Goal: Task Accomplishment & Management: Use online tool/utility

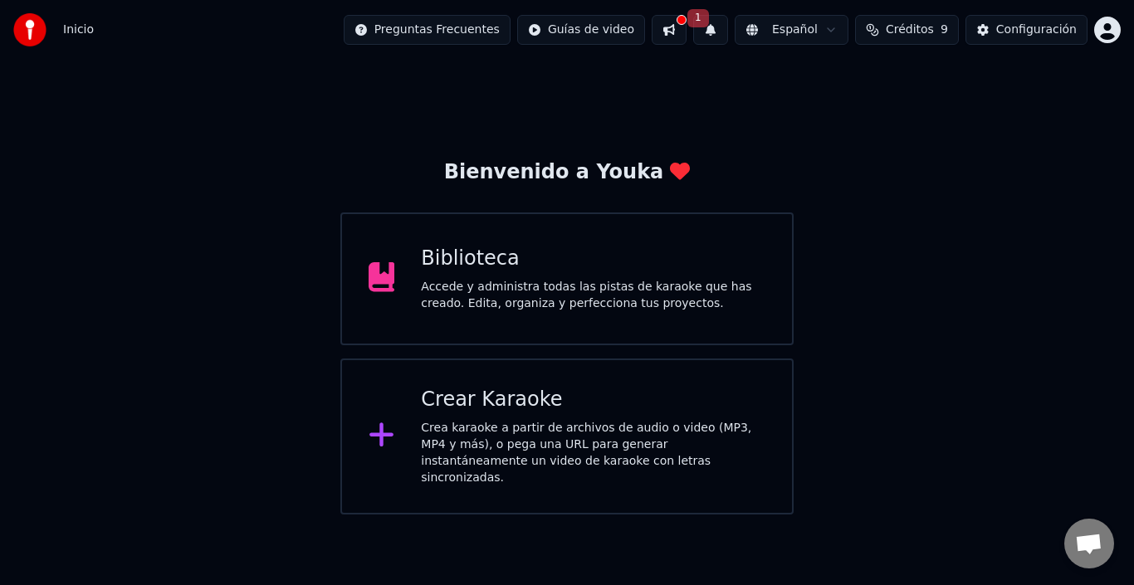
click at [515, 432] on div "Crea karaoke a partir de archivos de audio o video (MP3, MP4 y más), o pega una…" at bounding box center [593, 453] width 344 height 66
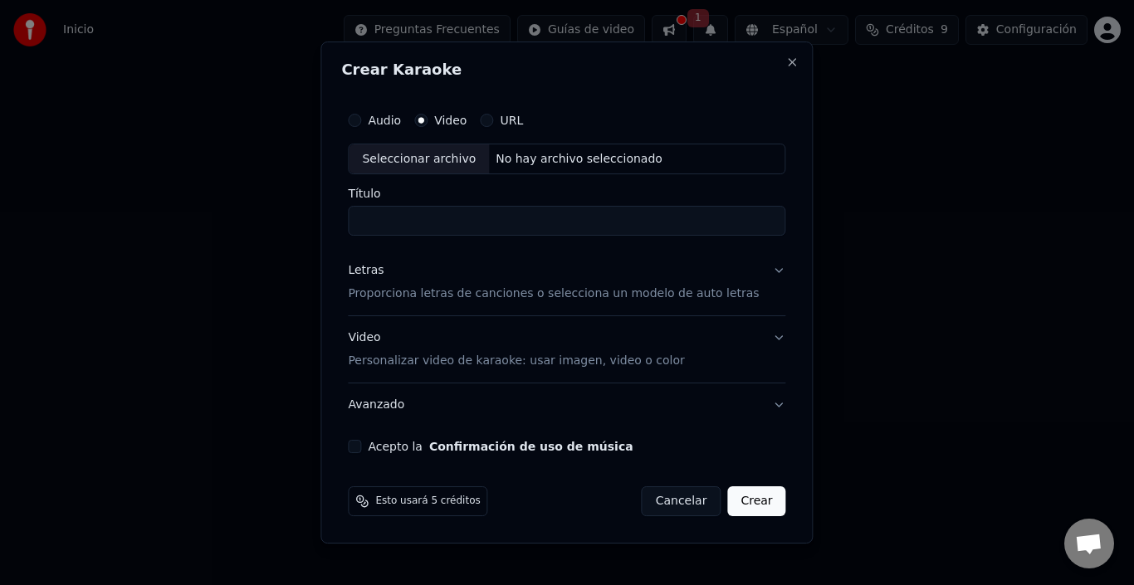
click at [493, 115] on button "URL" at bounding box center [486, 120] width 13 height 13
click at [431, 222] on input "Título" at bounding box center [566, 223] width 437 height 30
paste input "**********"
type input "**********"
click at [470, 159] on input "text" at bounding box center [566, 159] width 437 height 33
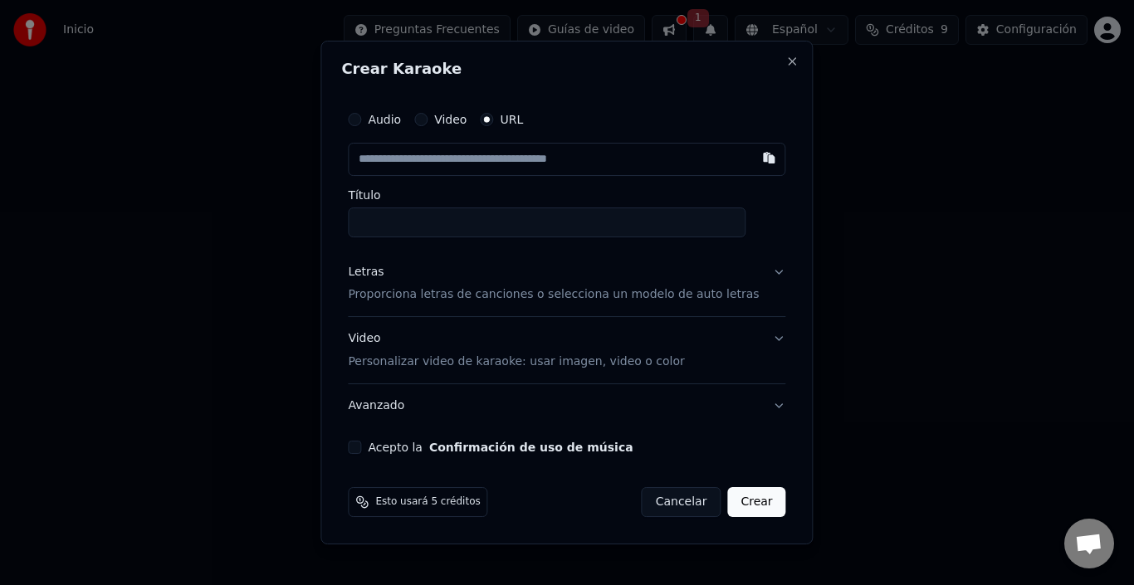
paste input "**********"
type input "**********"
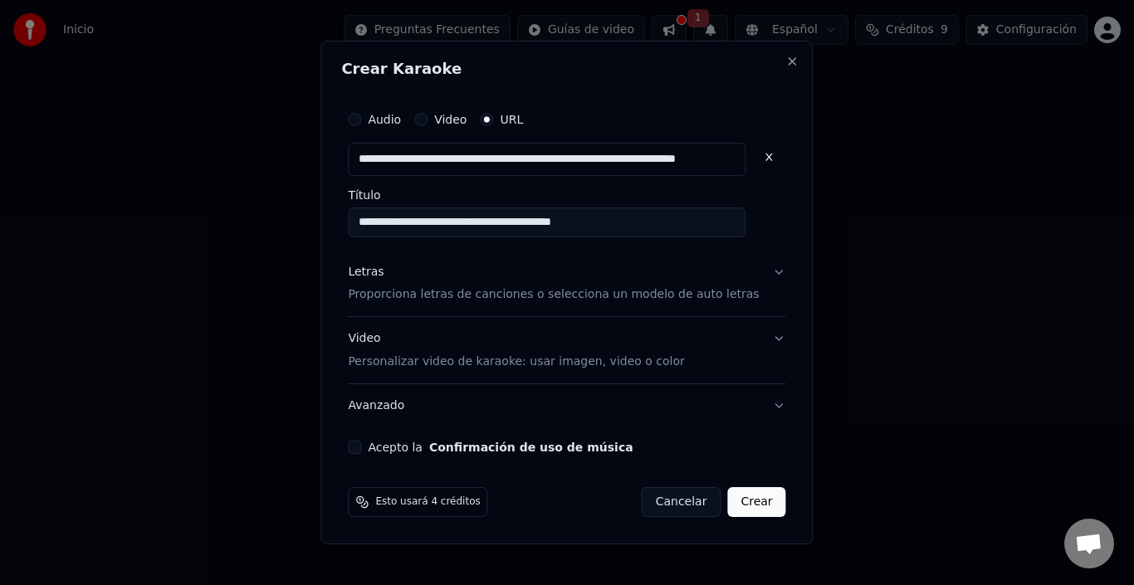
type input "**********"
click at [440, 291] on p "Proporciona letras de canciones o selecciona un modelo de auto letras" at bounding box center [553, 295] width 411 height 17
type input "**********"
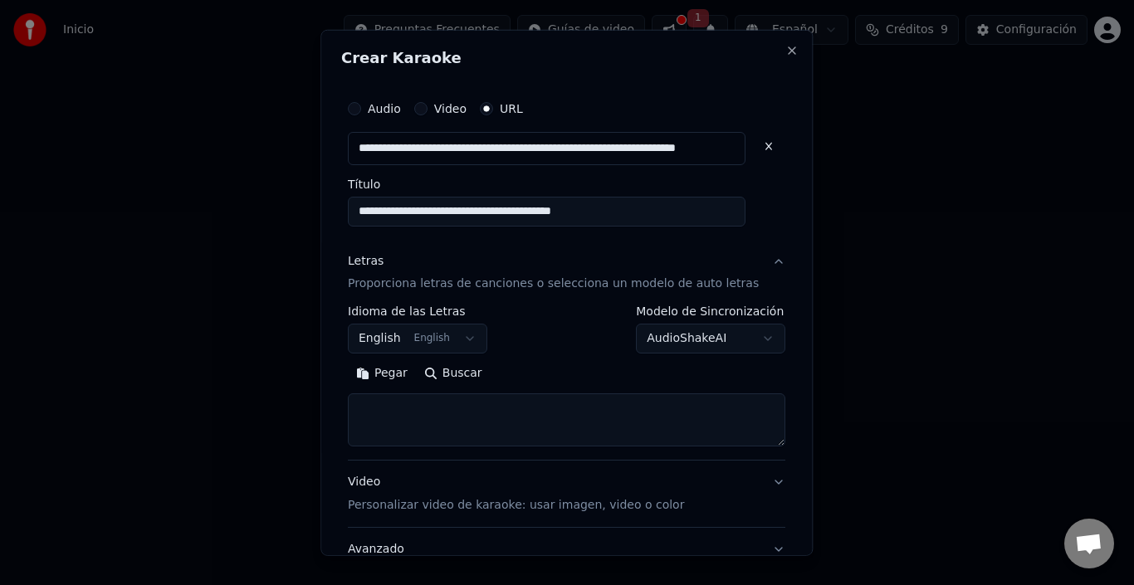
click at [463, 413] on textarea at bounding box center [566, 419] width 437 height 53
paste textarea "**********"
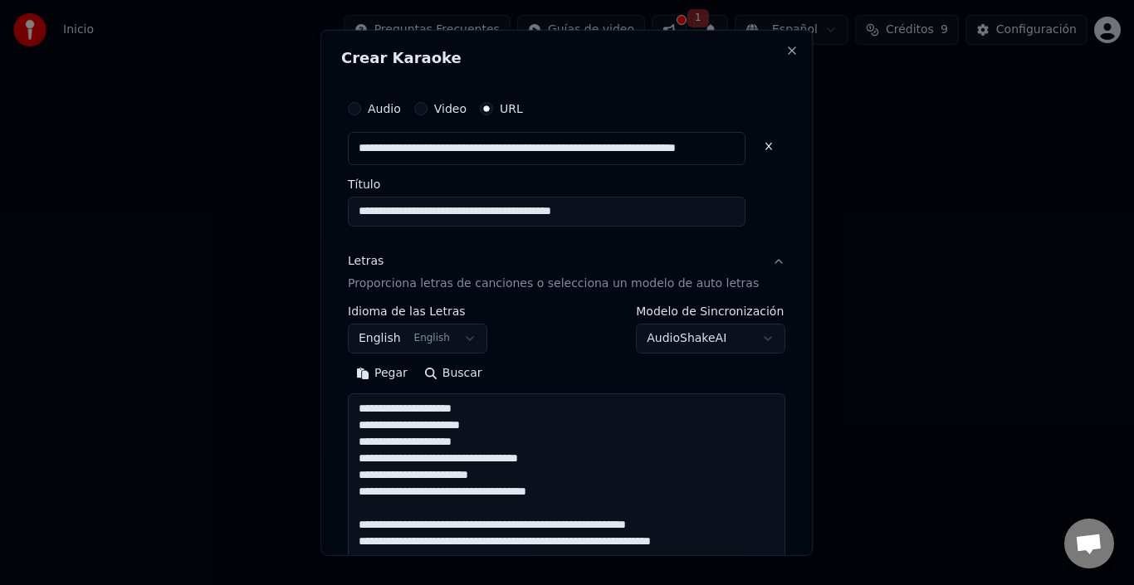
scroll to position [1265, 0]
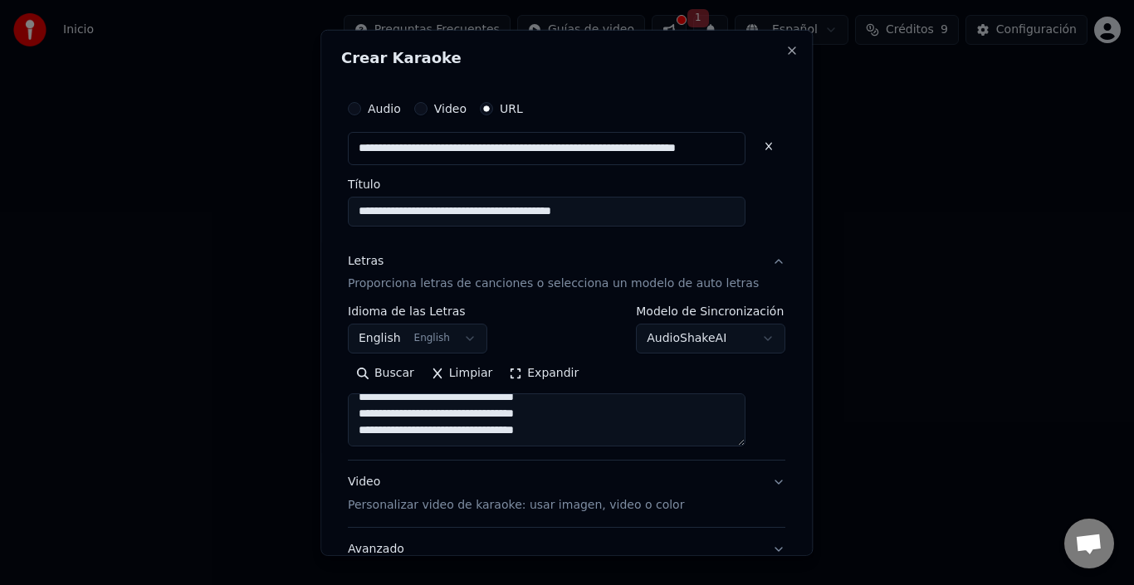
click at [524, 370] on button "Expandir" at bounding box center [544, 373] width 86 height 27
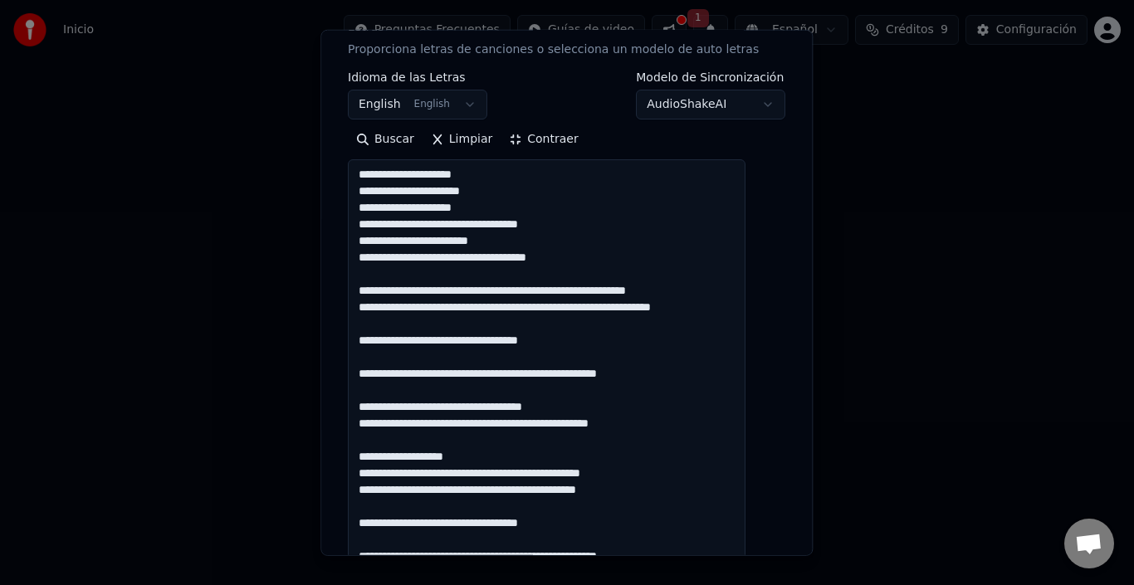
scroll to position [166, 0]
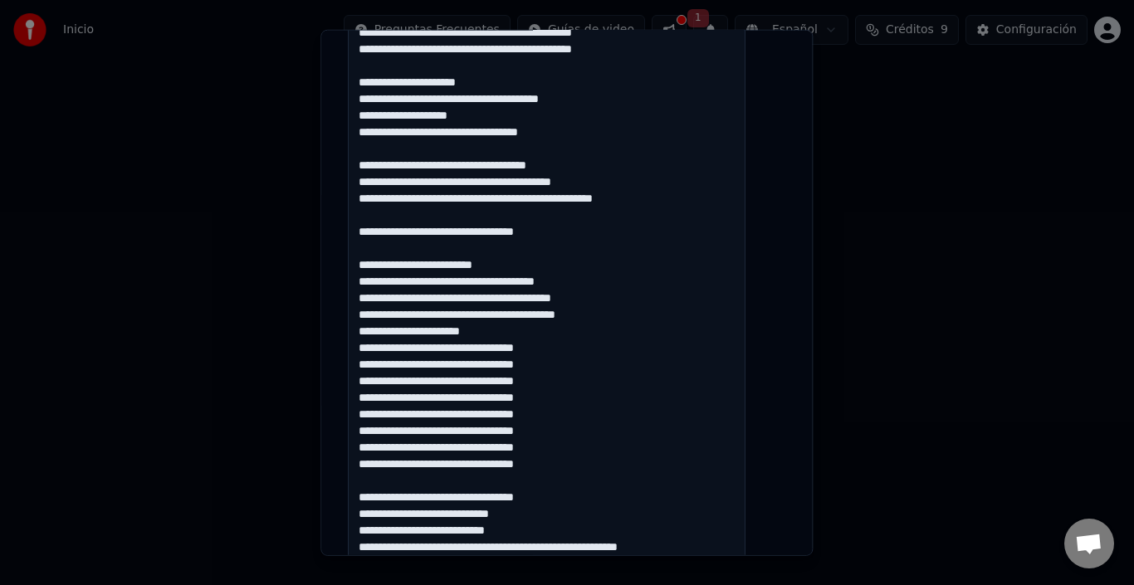
scroll to position [907, 0]
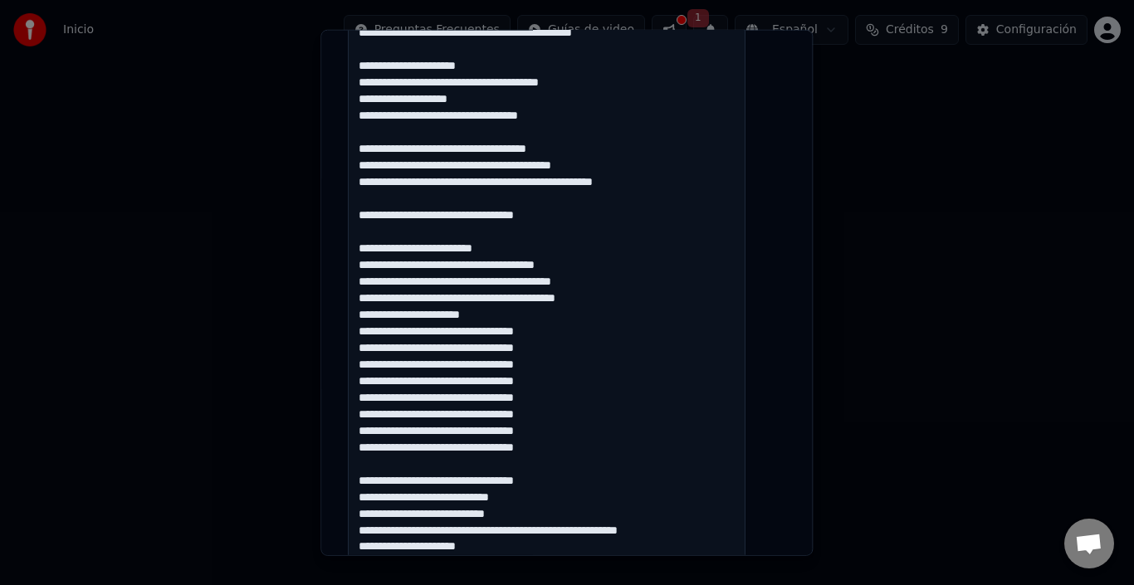
click at [370, 348] on textarea at bounding box center [547, 148] width 398 height 1324
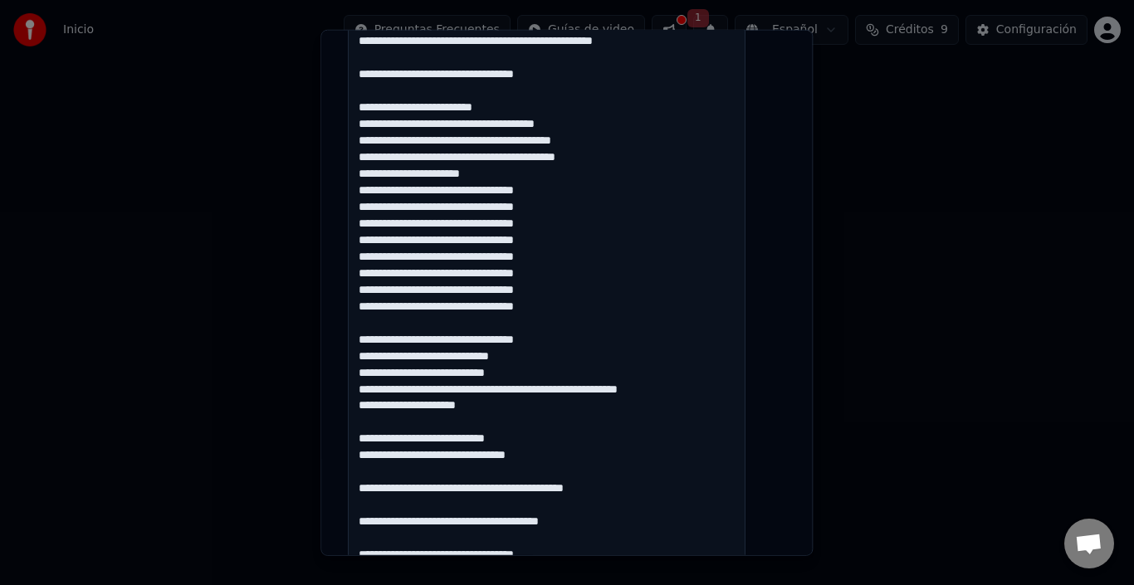
scroll to position [1073, 0]
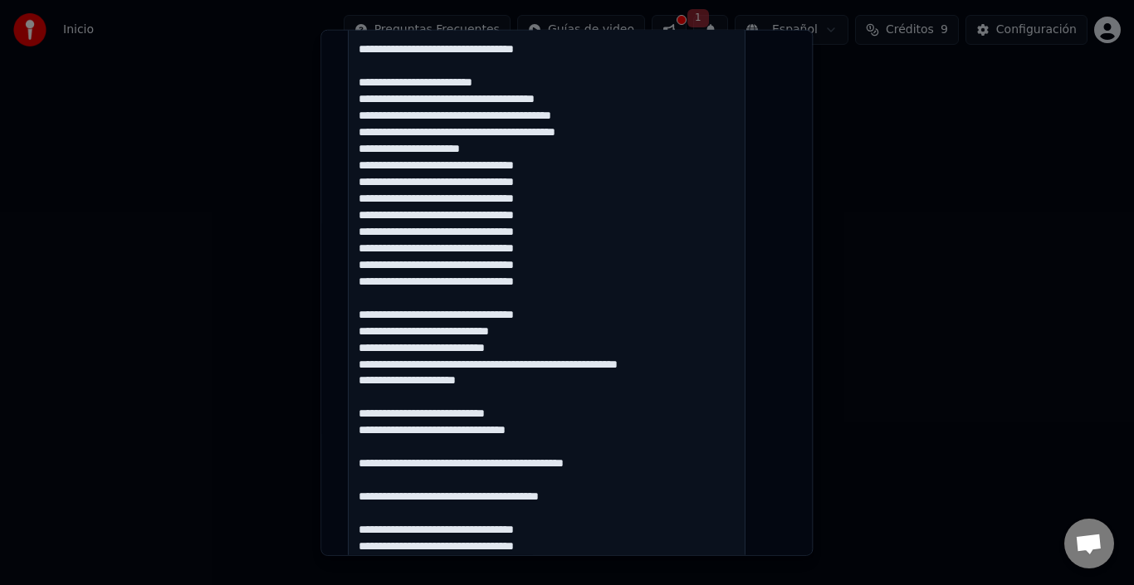
drag, startPoint x: 372, startPoint y: 329, endPoint x: 472, endPoint y: 374, distance: 110.0
drag, startPoint x: 492, startPoint y: 397, endPoint x: 372, endPoint y: 331, distance: 137.1
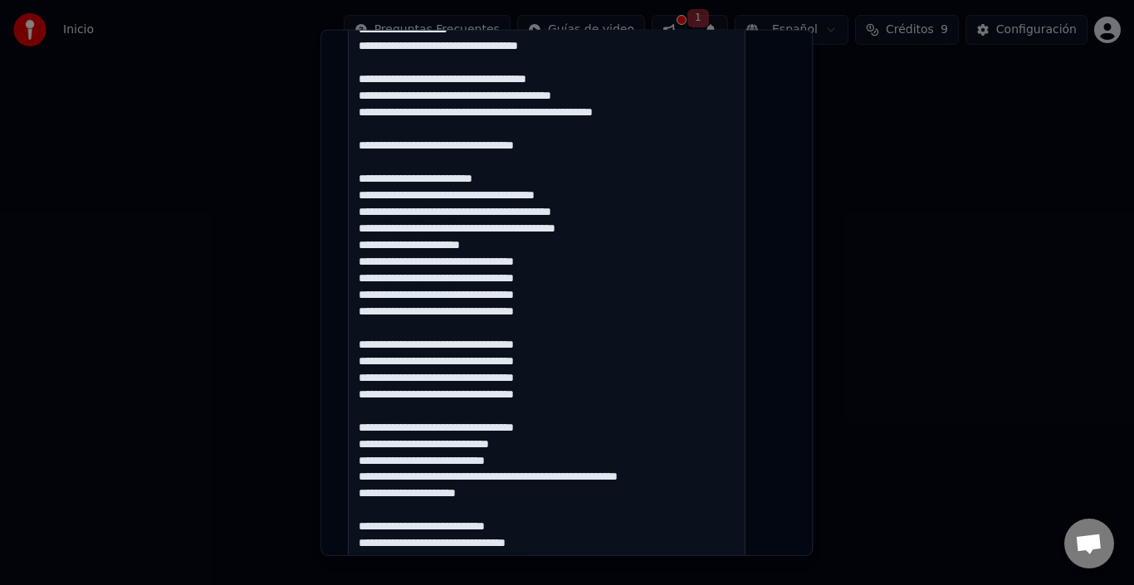
scroll to position [950, 0]
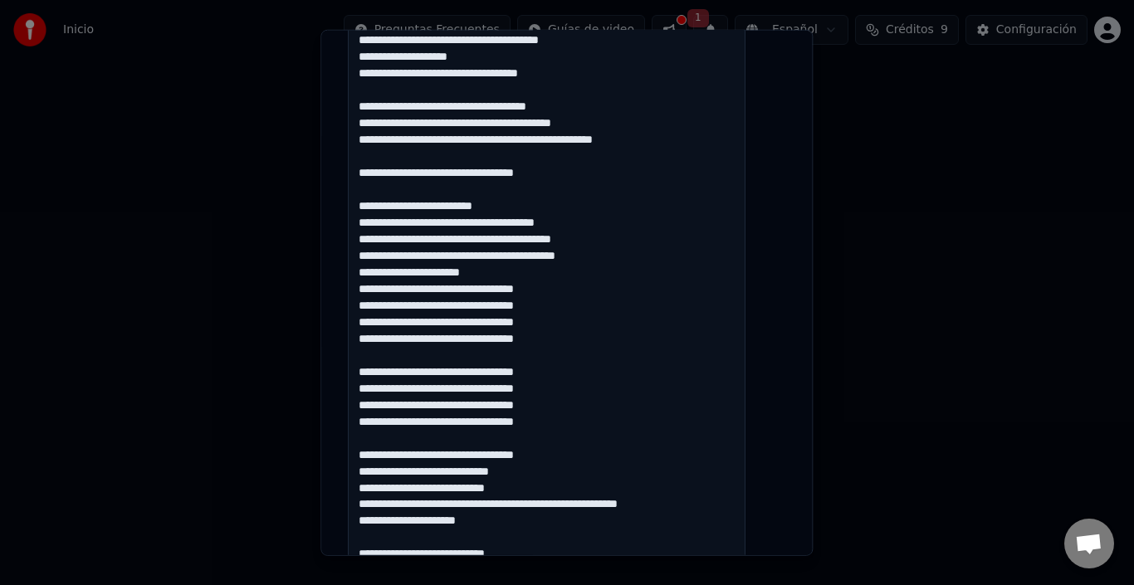
paste textarea "**********"
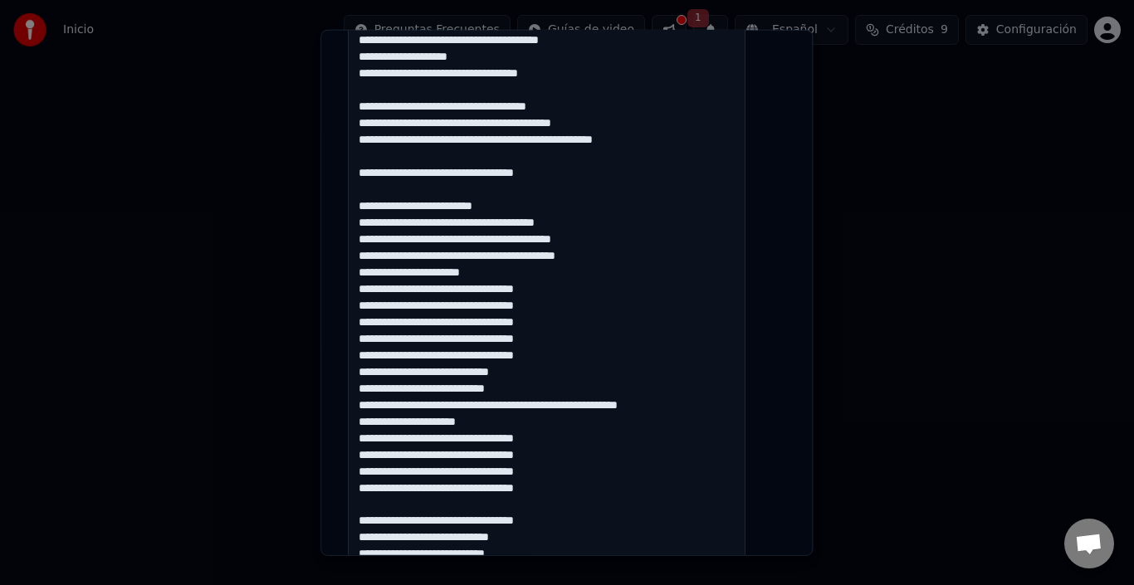
click at [587, 359] on textarea at bounding box center [547, 106] width 398 height 1324
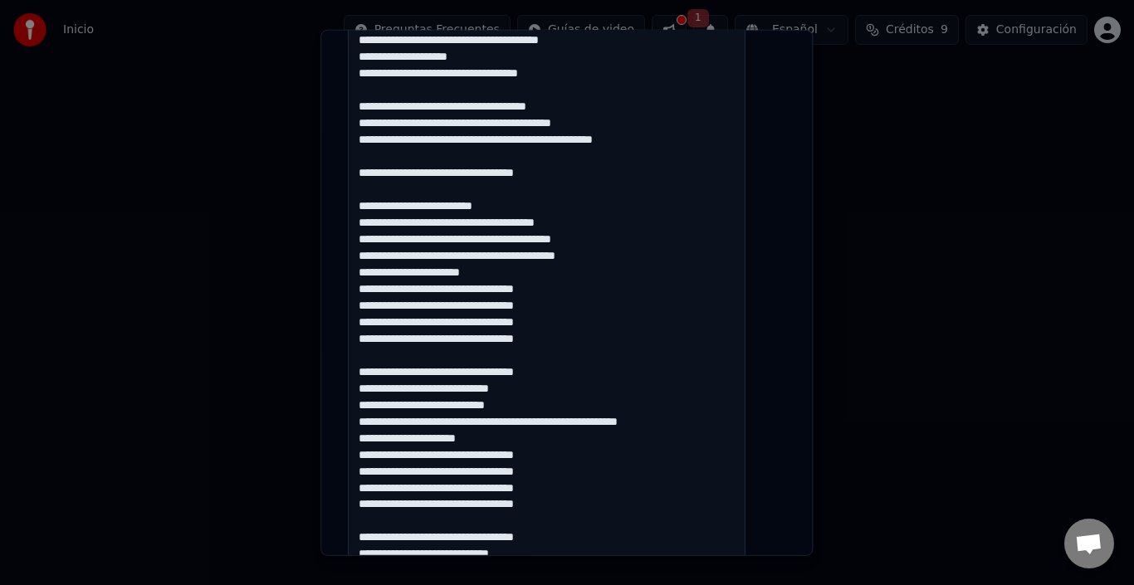
click at [489, 456] on textarea at bounding box center [547, 106] width 398 height 1324
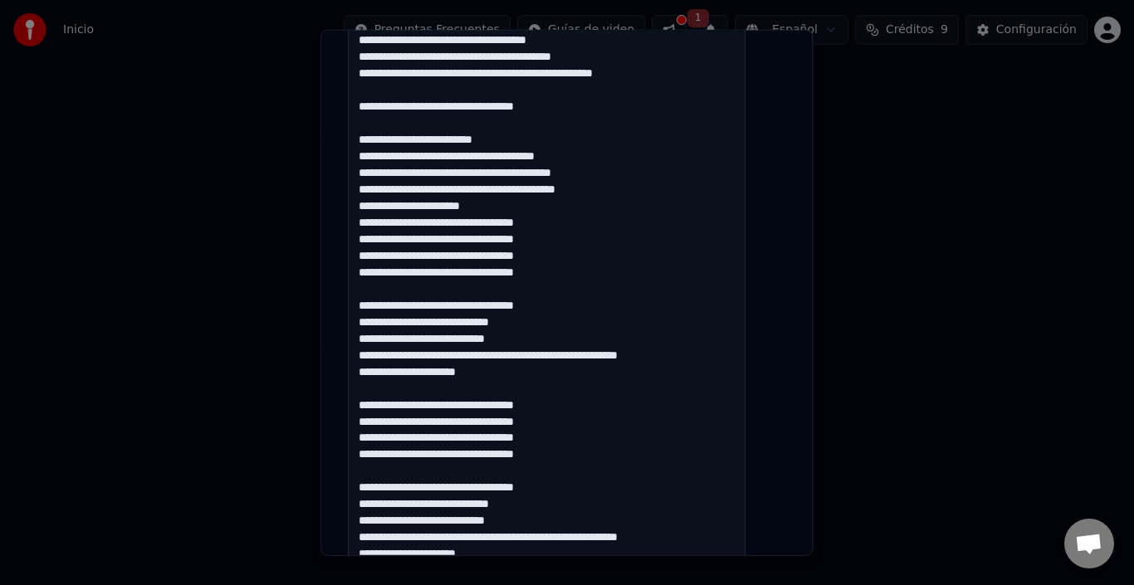
scroll to position [118, 0]
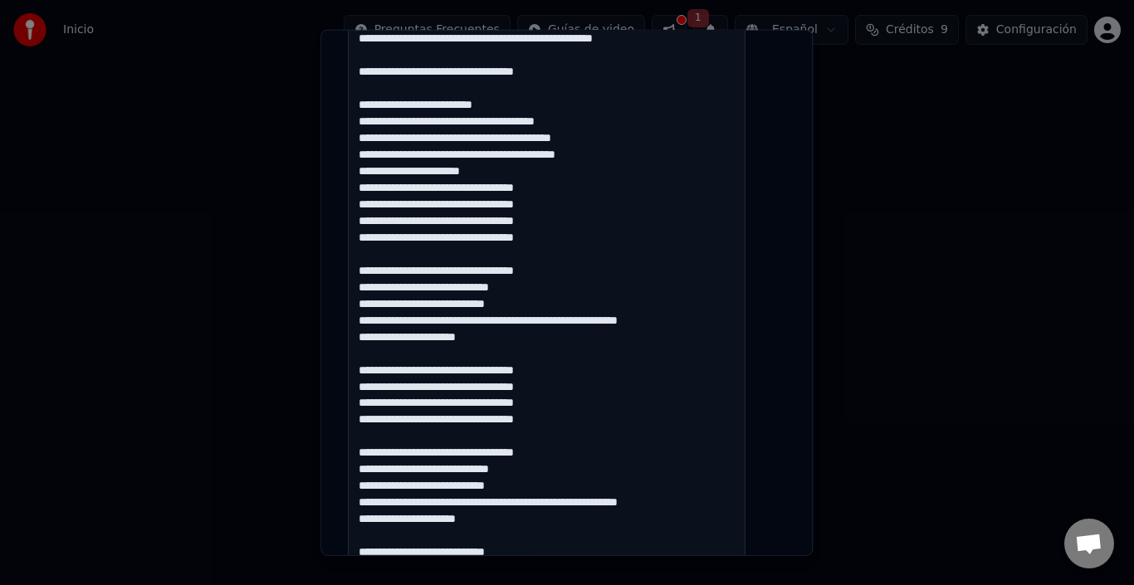
drag, startPoint x: 370, startPoint y: 455, endPoint x: 508, endPoint y: 520, distance: 152.2
click at [509, 523] on textarea at bounding box center [547, 106] width 398 height 1324
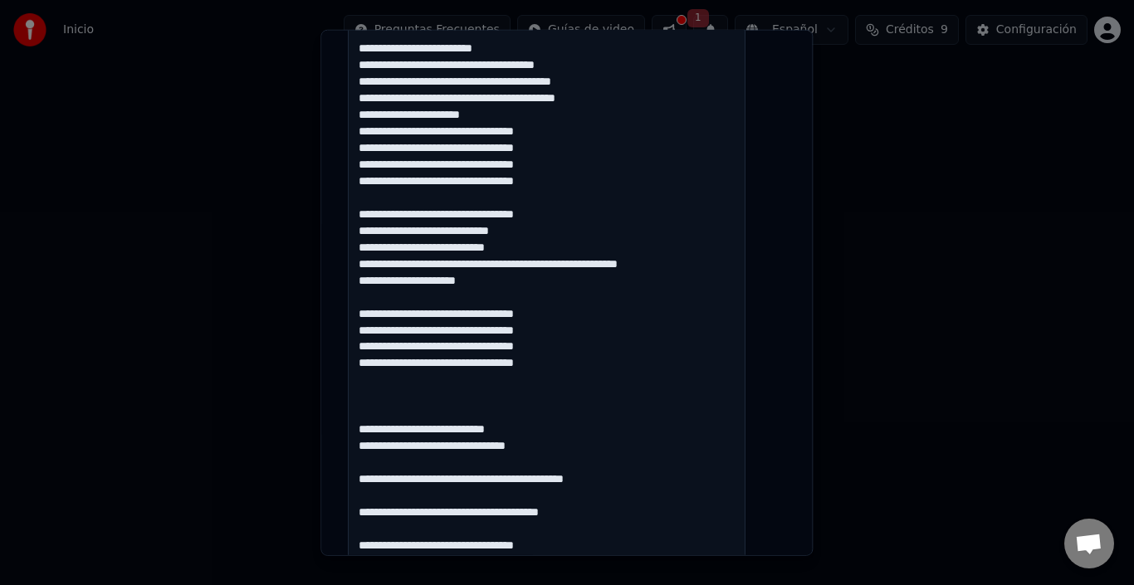
scroll to position [1099, 0]
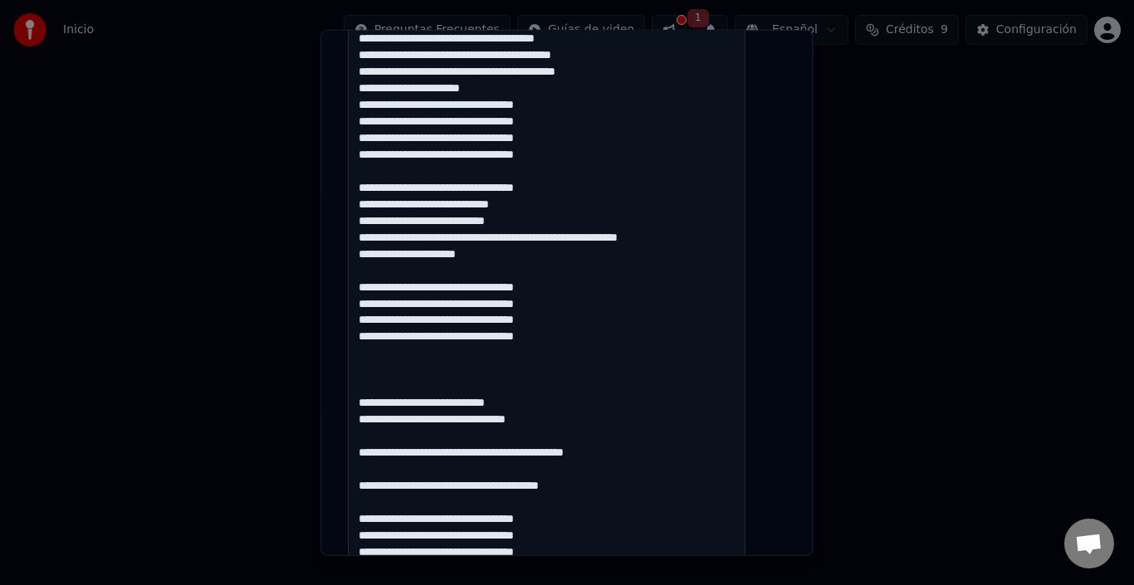
drag, startPoint x: 370, startPoint y: 285, endPoint x: 601, endPoint y: 346, distance: 238.8
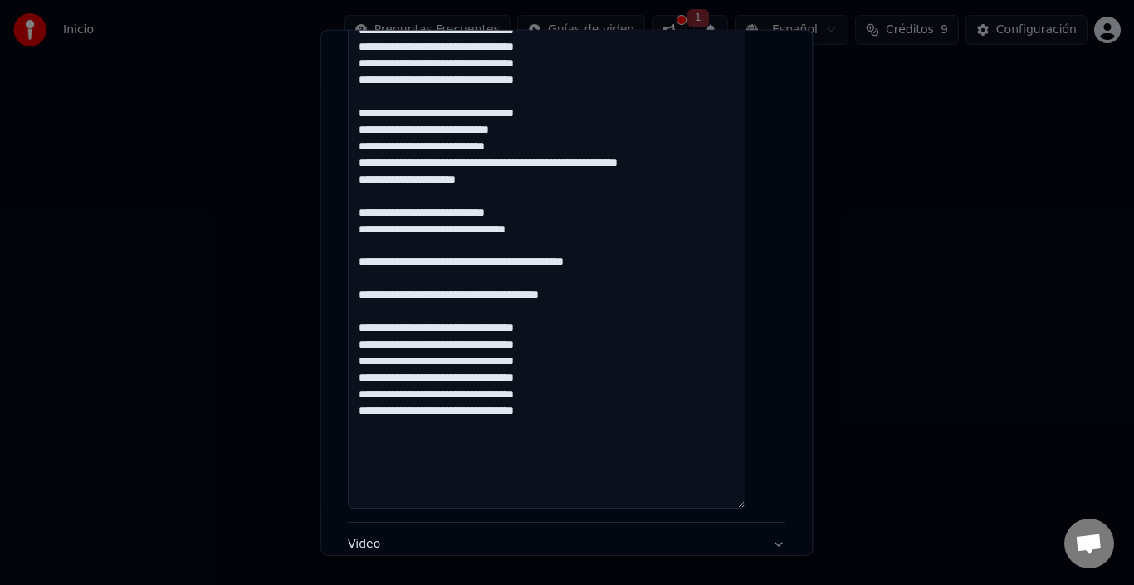
scroll to position [1233, 0]
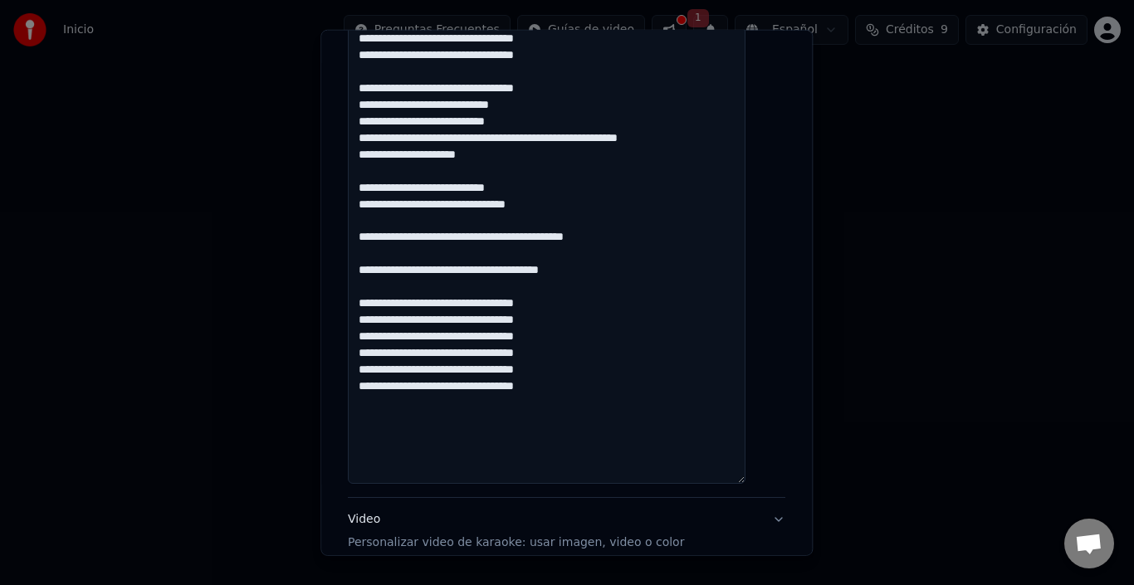
drag, startPoint x: 458, startPoint y: 323, endPoint x: 373, endPoint y: 319, distance: 85.6
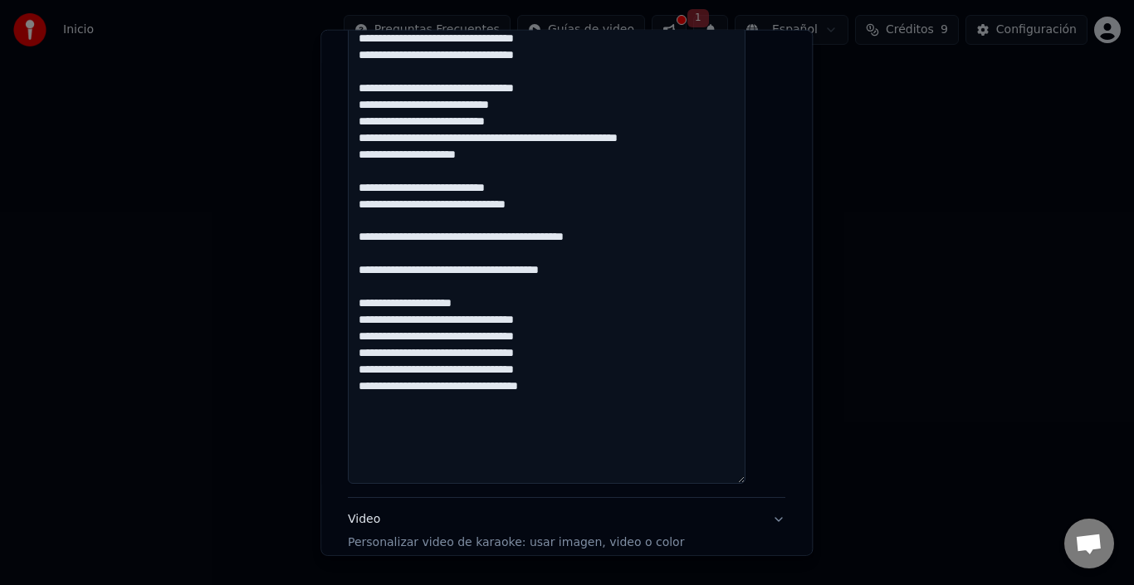
paste textarea "**********"
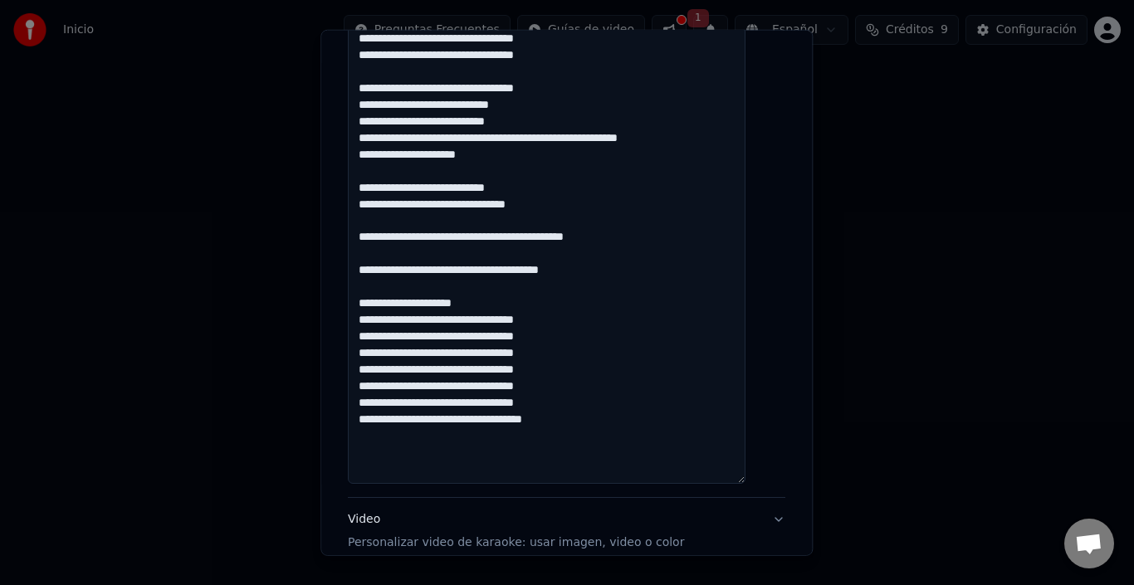
scroll to position [1243, 0]
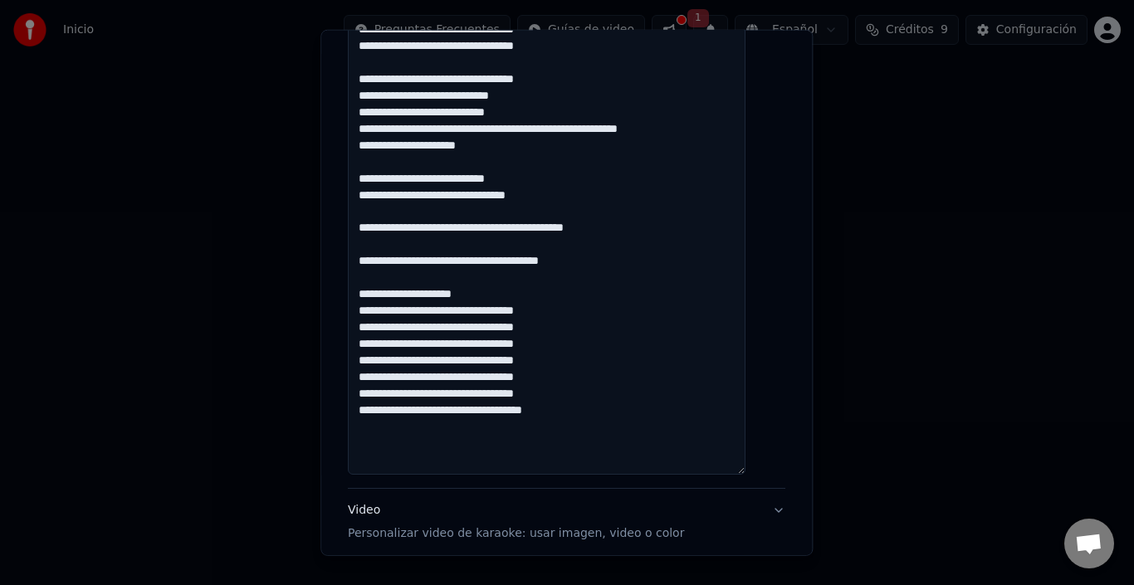
type textarea "**********"
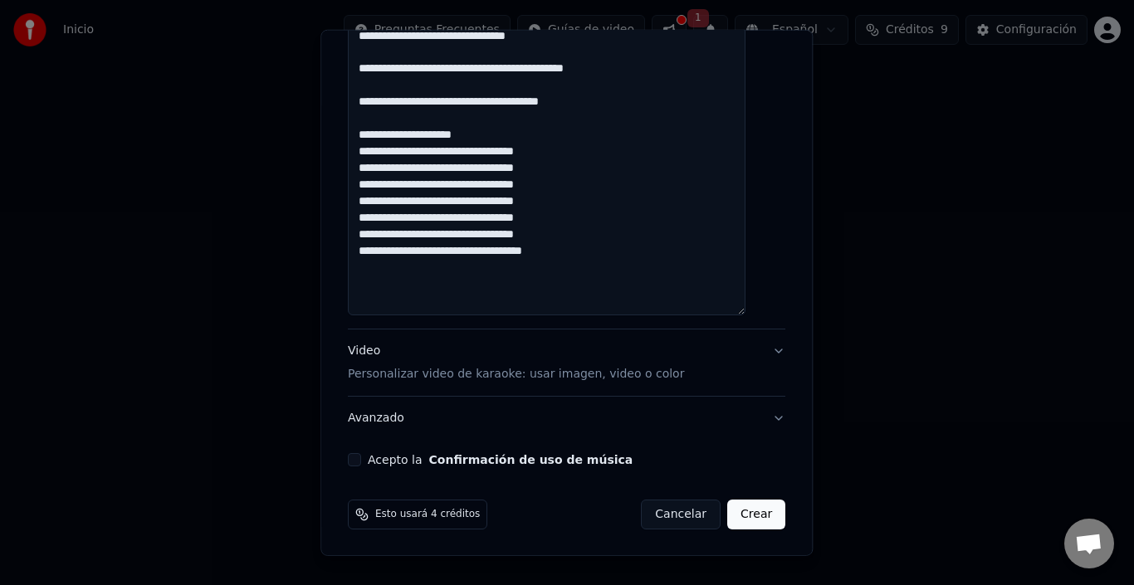
scroll to position [1403, 0]
click at [361, 461] on button "Acepto la Confirmación de uso de música" at bounding box center [354, 458] width 13 height 13
click at [730, 508] on button "Crear" at bounding box center [756, 514] width 58 height 30
select select "**"
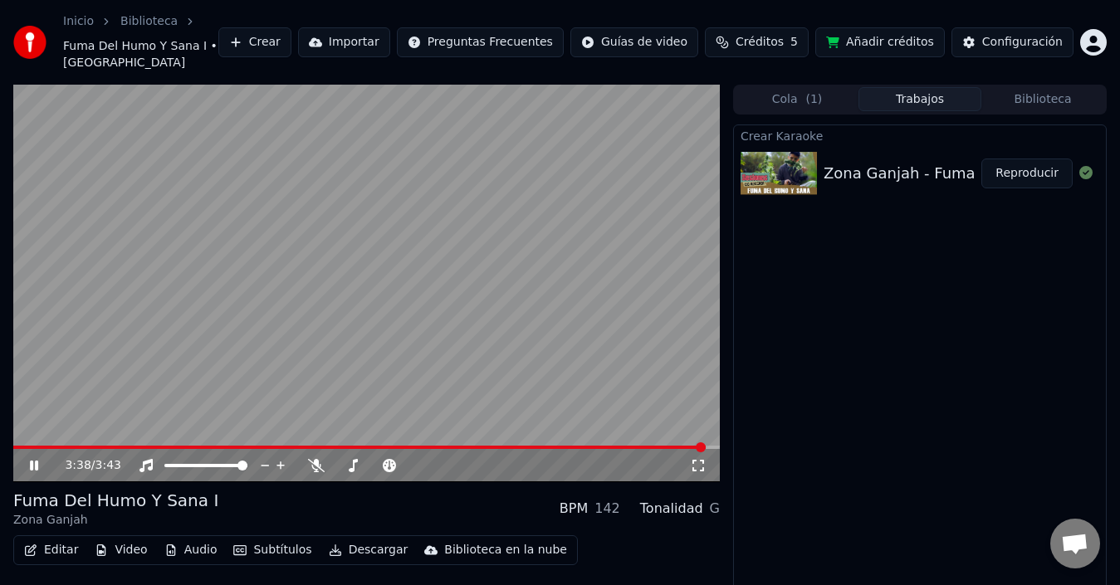
click at [53, 550] on button "Editar" at bounding box center [50, 550] width 67 height 23
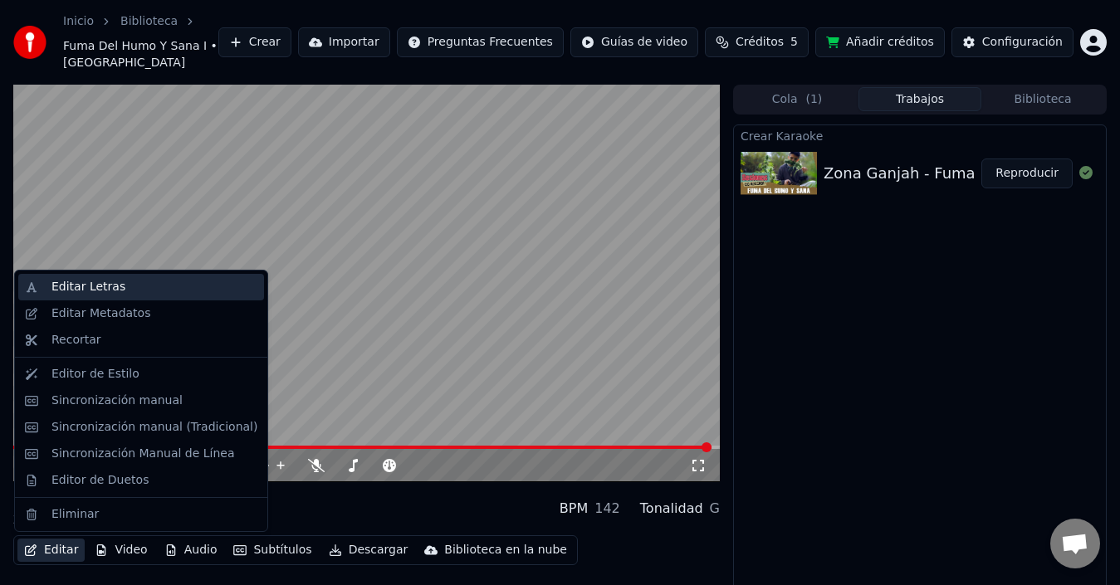
click at [94, 283] on div "Editar Letras" at bounding box center [88, 287] width 74 height 17
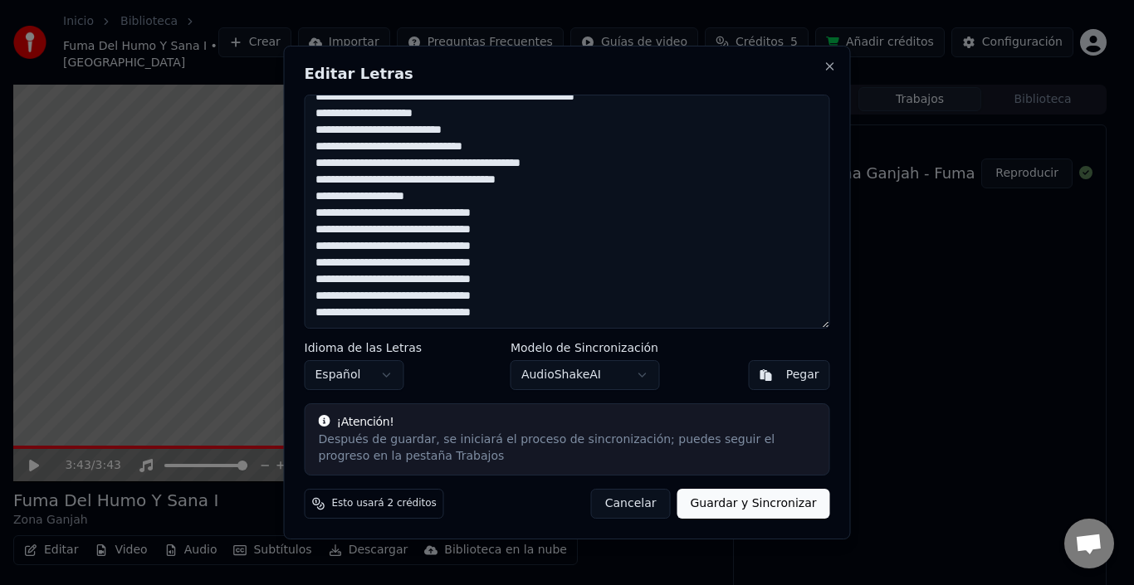
scroll to position [660, 0]
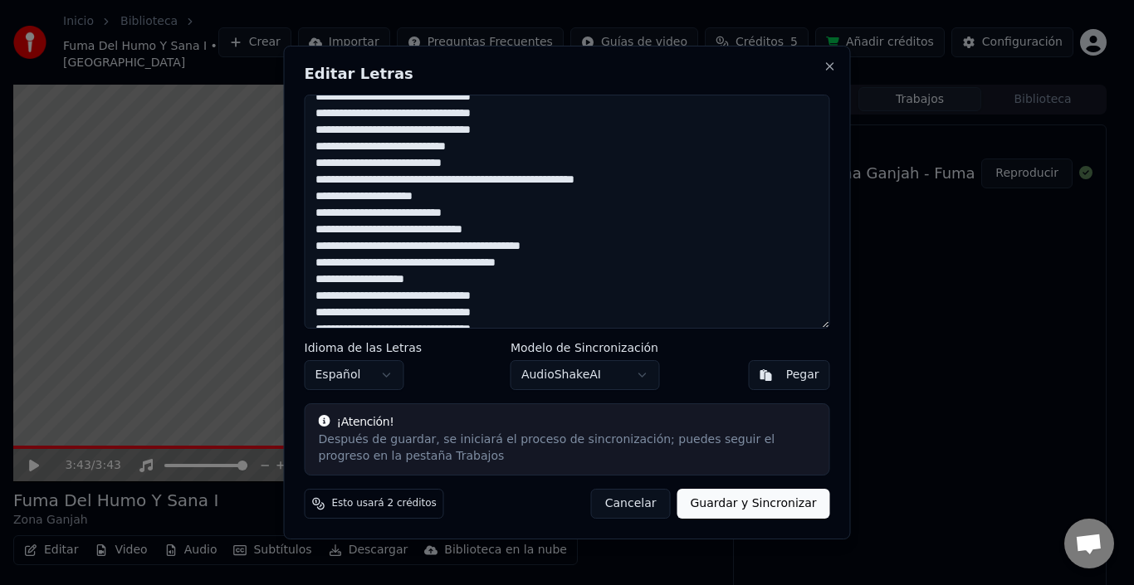
drag, startPoint x: 501, startPoint y: 227, endPoint x: 464, endPoint y: 230, distance: 36.6
click at [464, 230] on textarea at bounding box center [567, 212] width 525 height 234
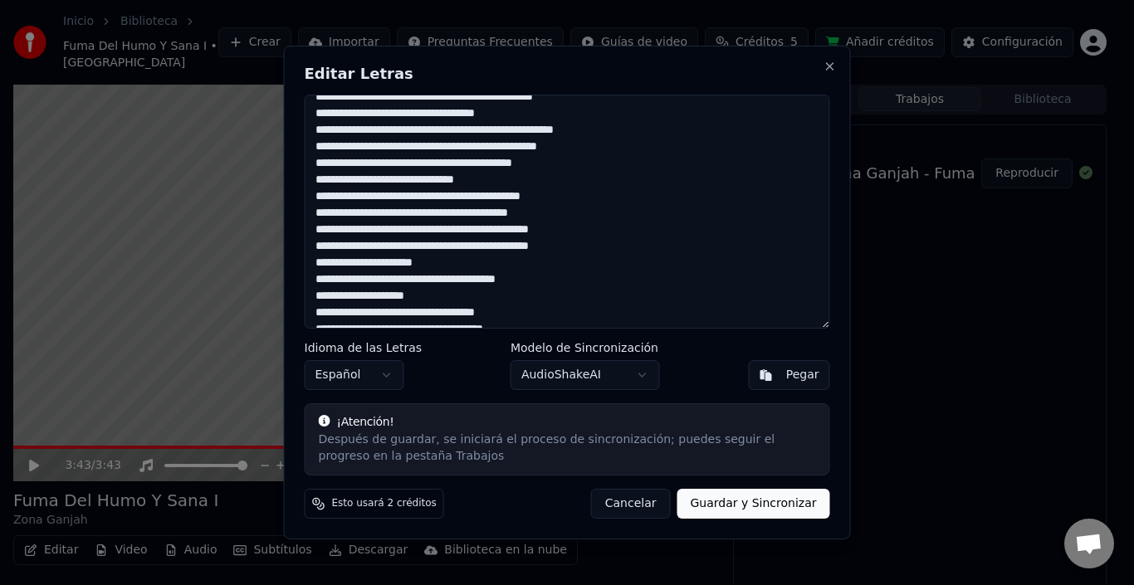
scroll to position [162, 0]
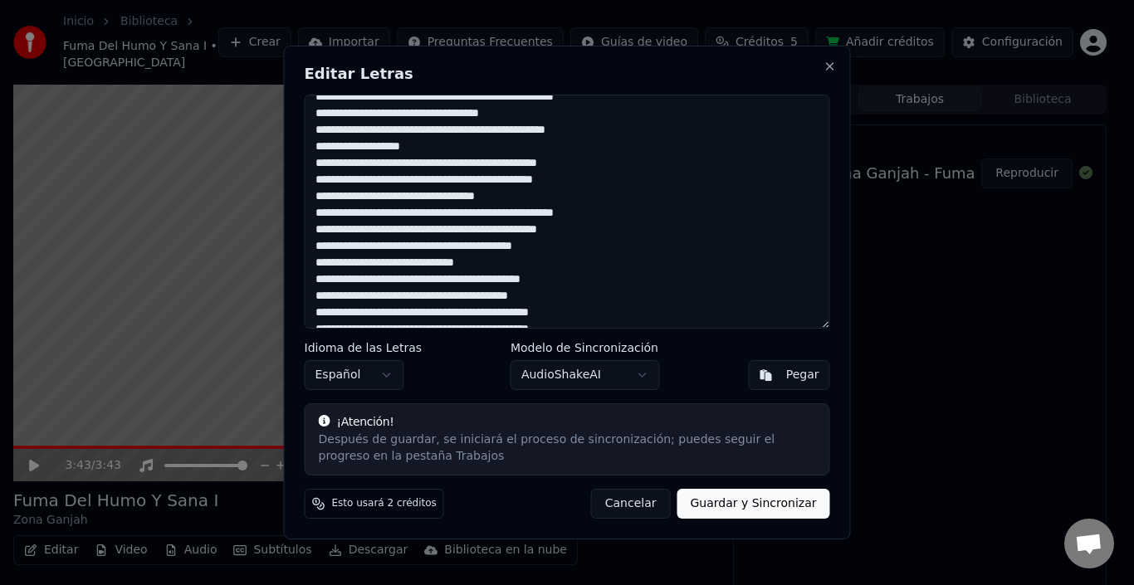
click at [394, 214] on textarea at bounding box center [567, 212] width 525 height 234
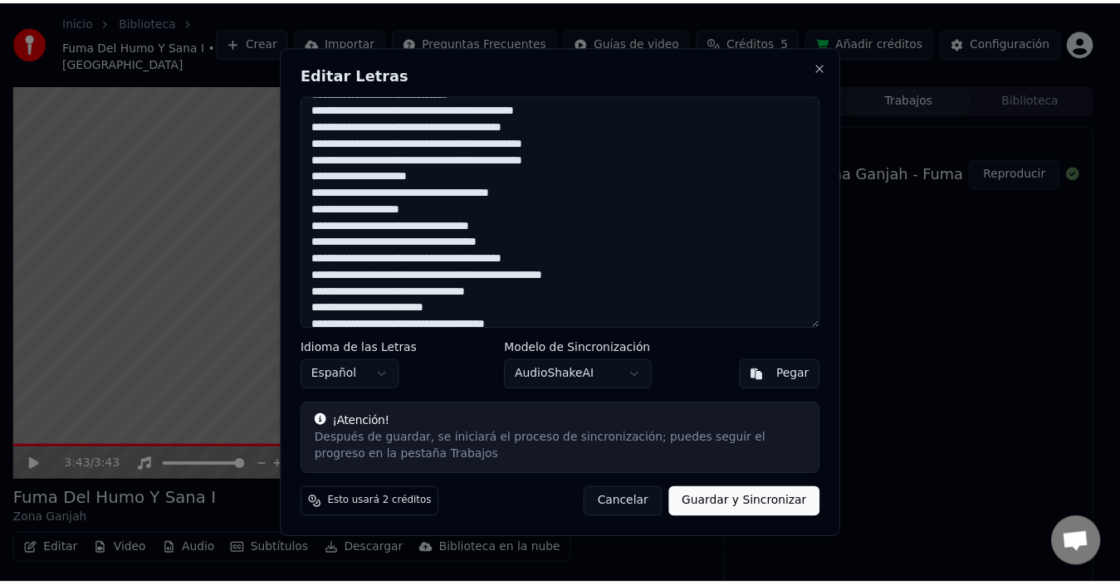
scroll to position [415, 0]
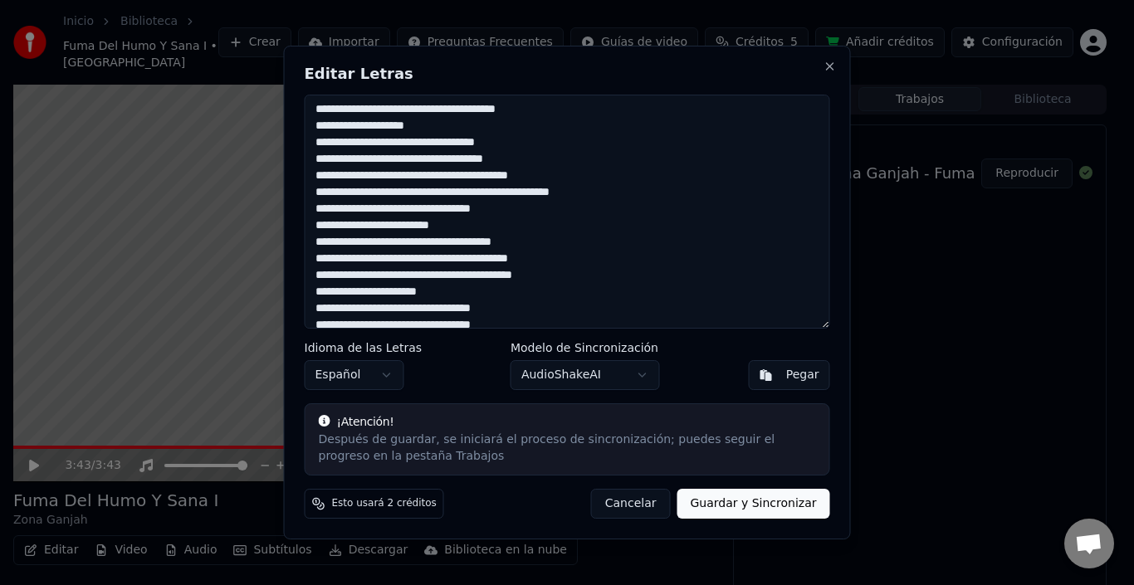
drag, startPoint x: 448, startPoint y: 171, endPoint x: 553, endPoint y: 169, distance: 104.6
click at [553, 169] on textarea at bounding box center [567, 212] width 525 height 234
click at [536, 217] on textarea at bounding box center [567, 212] width 525 height 234
type textarea "**********"
click at [725, 496] on button "Guardar y Sincronizar" at bounding box center [752, 504] width 153 height 30
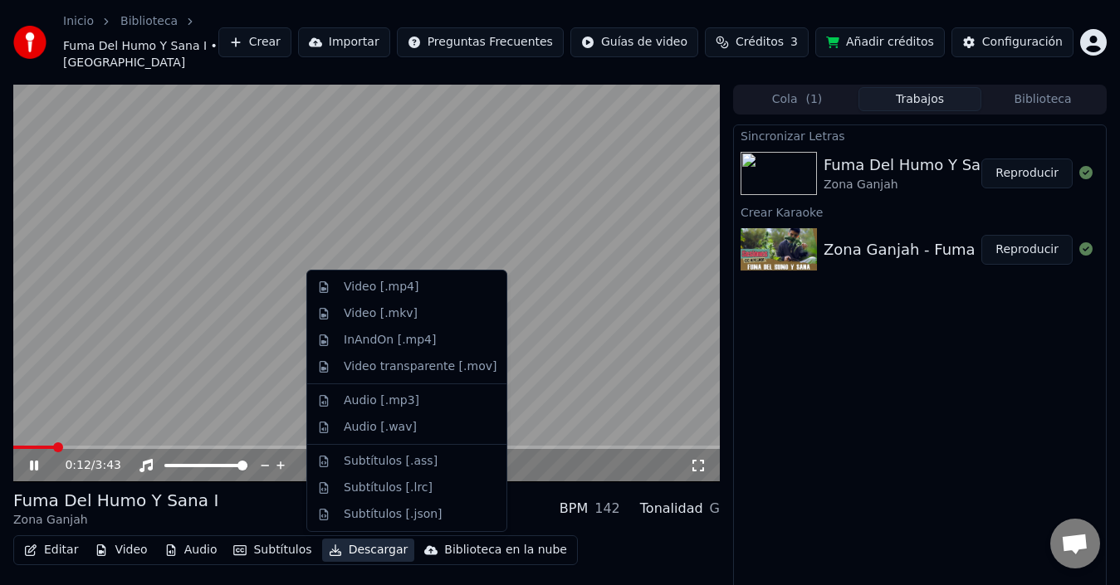
click at [351, 552] on button "Descargar" at bounding box center [368, 550] width 93 height 23
click at [843, 418] on div "Sincronizar Letras Fuma Del Humo Y Sana I Zona Ganjah Reproducir Crear Karaoke …" at bounding box center [920, 373] width 374 height 497
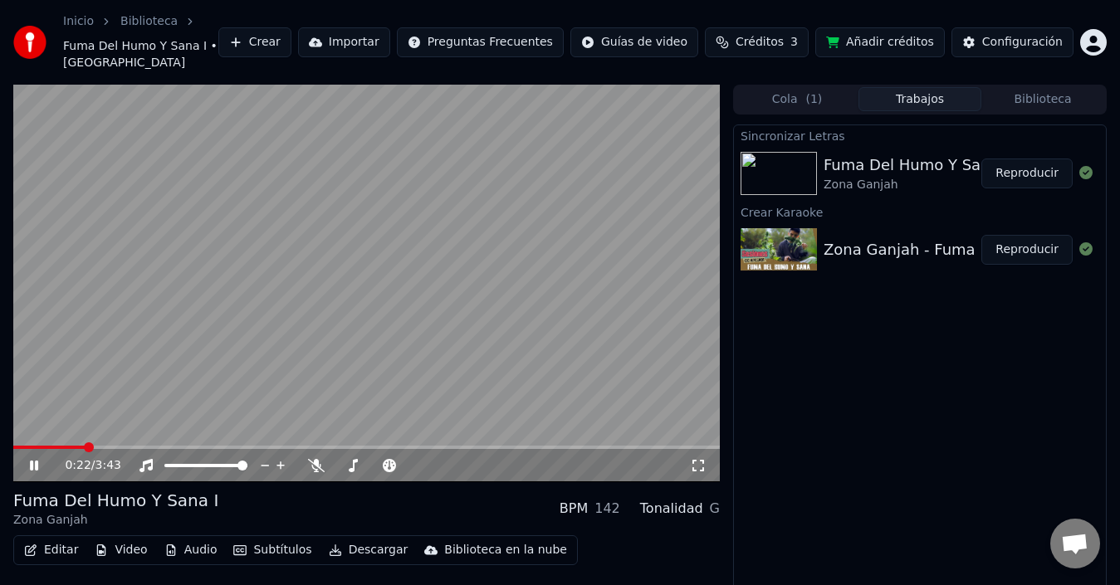
click at [125, 551] on button "Video" at bounding box center [121, 550] width 66 height 23
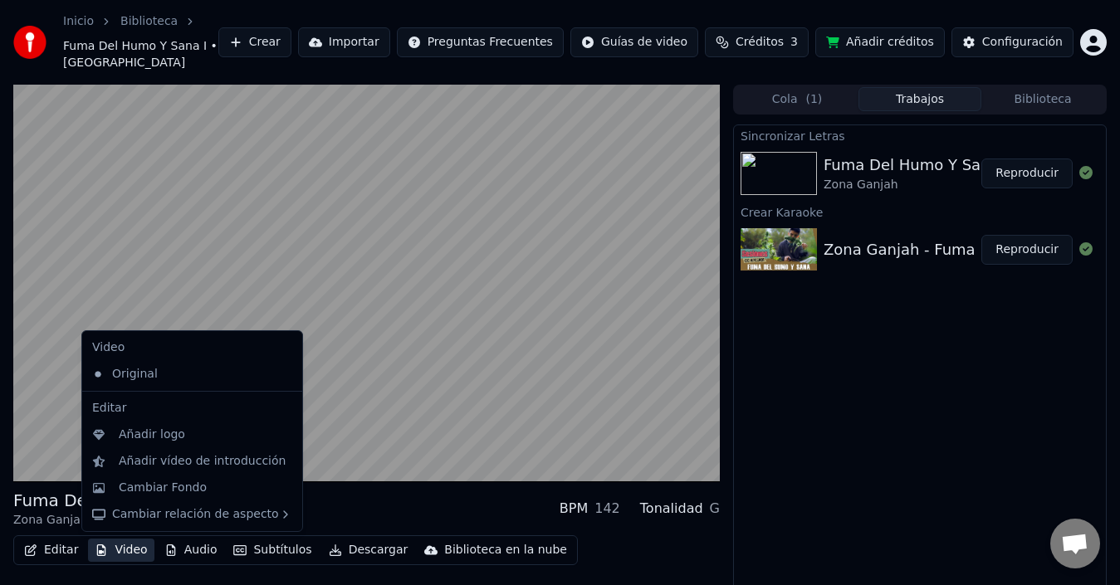
click at [281, 374] on icon at bounding box center [290, 374] width 18 height 13
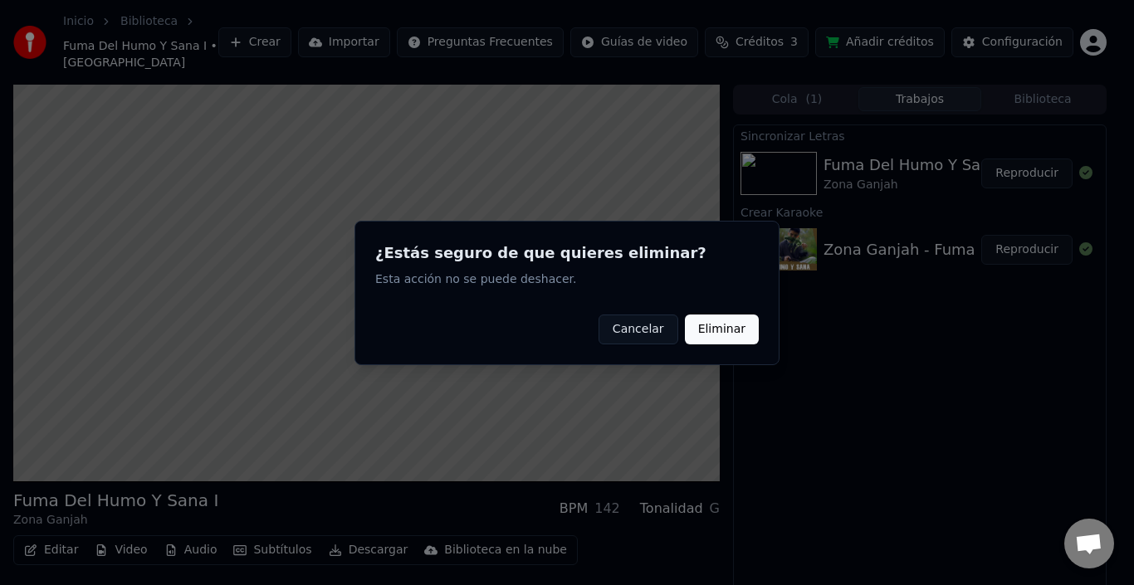
click at [648, 326] on button "Cancelar" at bounding box center [638, 329] width 80 height 30
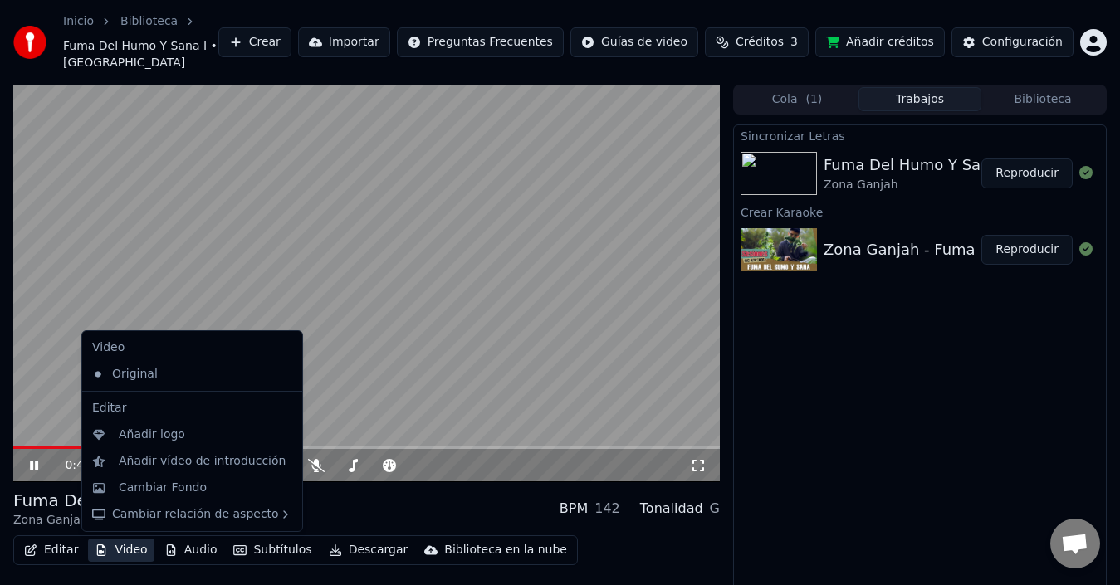
click at [120, 549] on button "Video" at bounding box center [121, 550] width 66 height 23
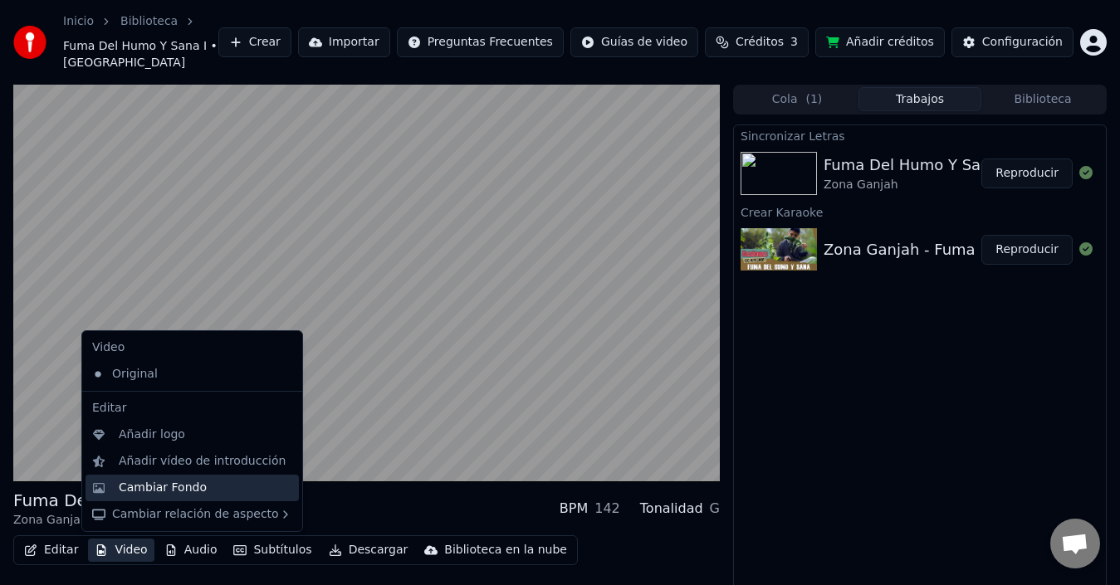
click at [190, 491] on div "Cambiar Fondo" at bounding box center [163, 488] width 88 height 17
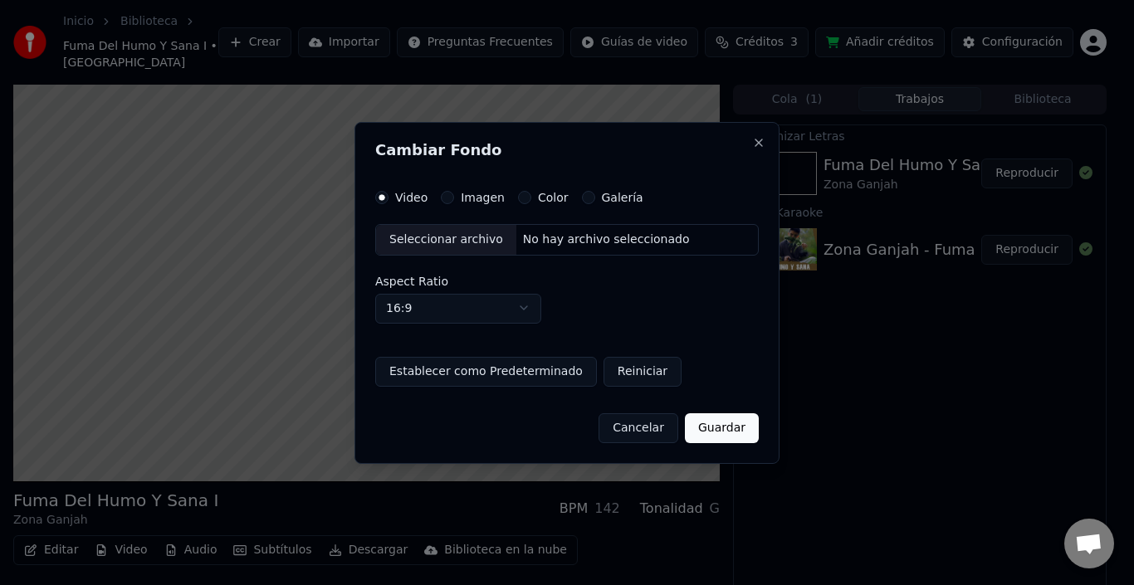
click at [456, 197] on div "Imagen" at bounding box center [473, 197] width 64 height 13
click at [448, 197] on button "Imagen" at bounding box center [447, 197] width 13 height 13
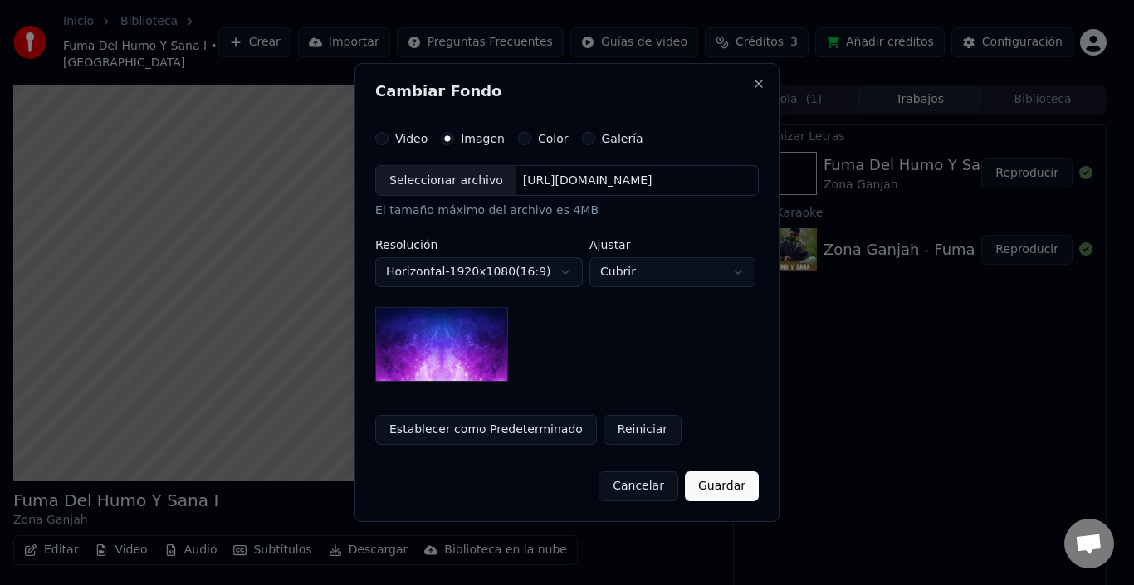
click at [726, 485] on button "Guardar" at bounding box center [722, 486] width 74 height 30
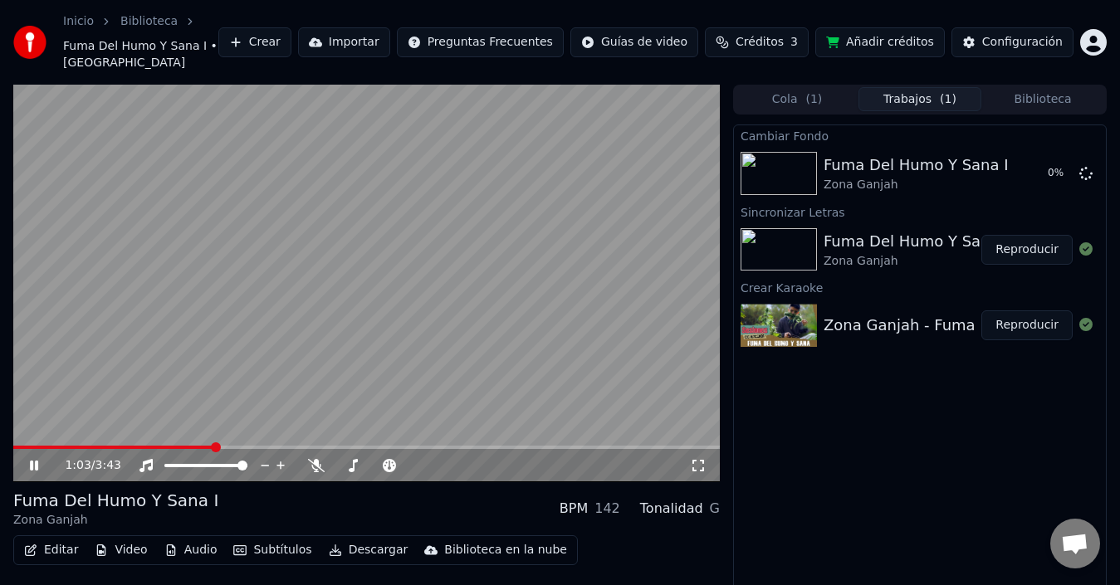
click at [41, 466] on icon at bounding box center [46, 465] width 38 height 13
click at [797, 166] on img at bounding box center [778, 173] width 76 height 43
click at [835, 160] on div "Fuma Del Humo Y Sana I" at bounding box center [915, 165] width 185 height 23
click at [1045, 170] on button "Reproducir" at bounding box center [1026, 174] width 91 height 30
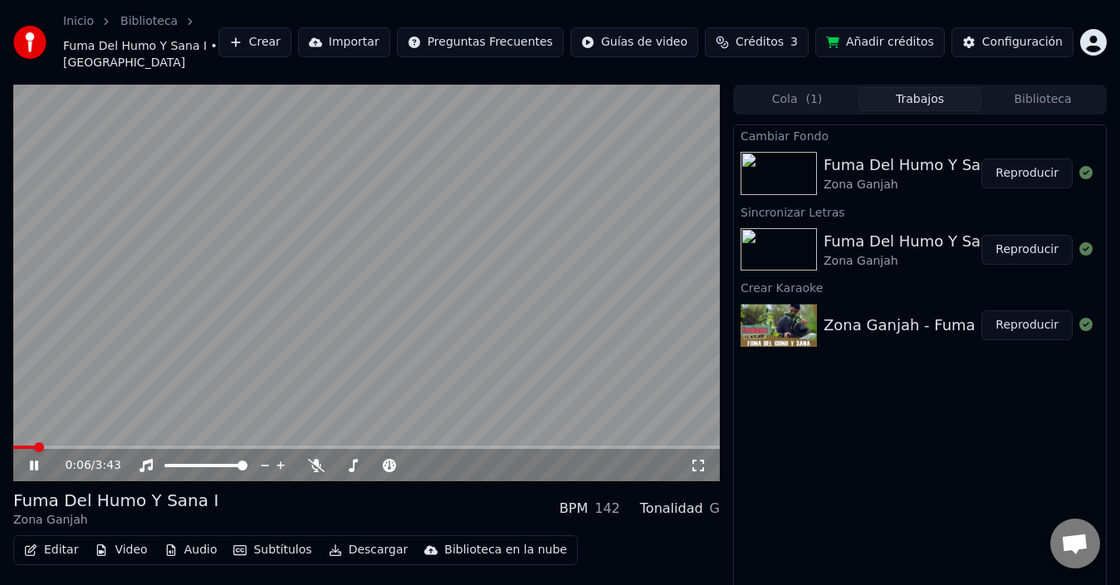
click at [356, 548] on button "Descargar" at bounding box center [368, 550] width 93 height 23
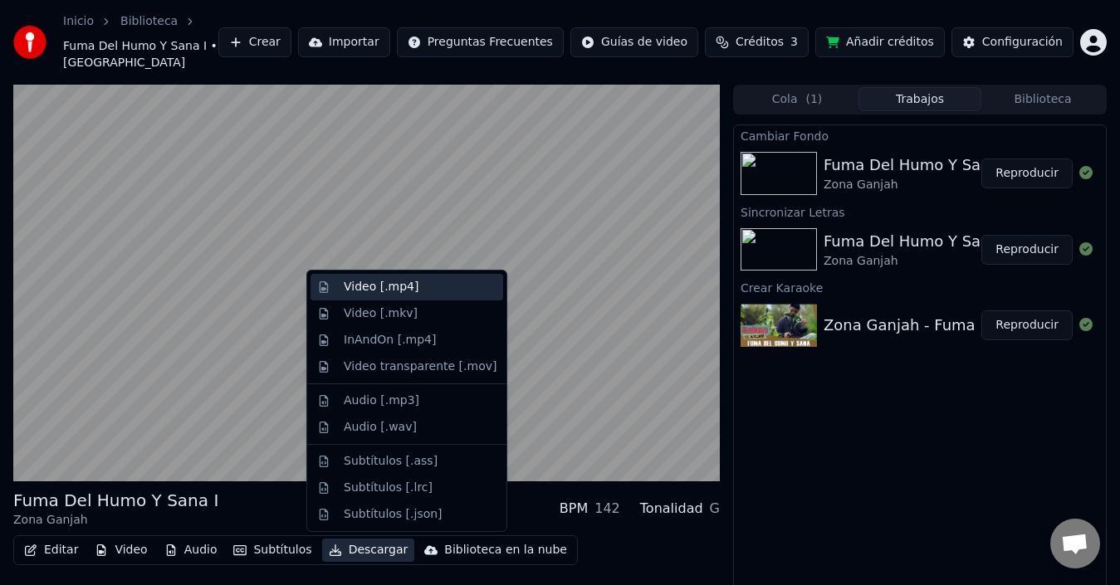
click at [378, 295] on div "Video [.mp4]" at bounding box center [381, 287] width 75 height 17
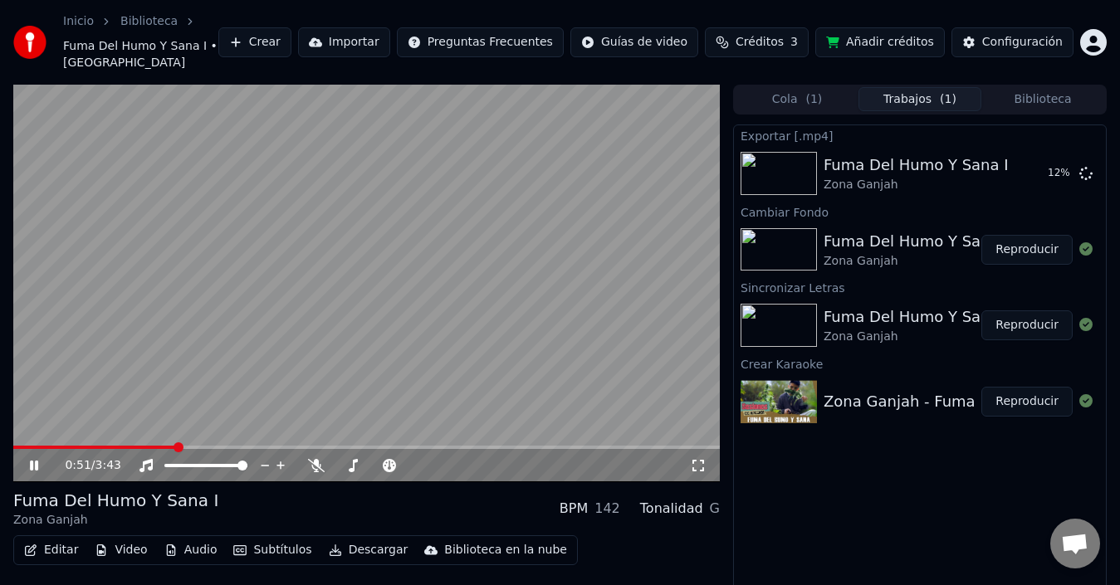
click at [39, 466] on icon at bounding box center [46, 465] width 38 height 13
click at [1034, 171] on button "Mostrar" at bounding box center [1035, 174] width 73 height 30
click at [35, 463] on icon at bounding box center [34, 466] width 10 height 12
click at [35, 463] on icon at bounding box center [46, 465] width 38 height 13
click at [530, 319] on video at bounding box center [366, 284] width 706 height 398
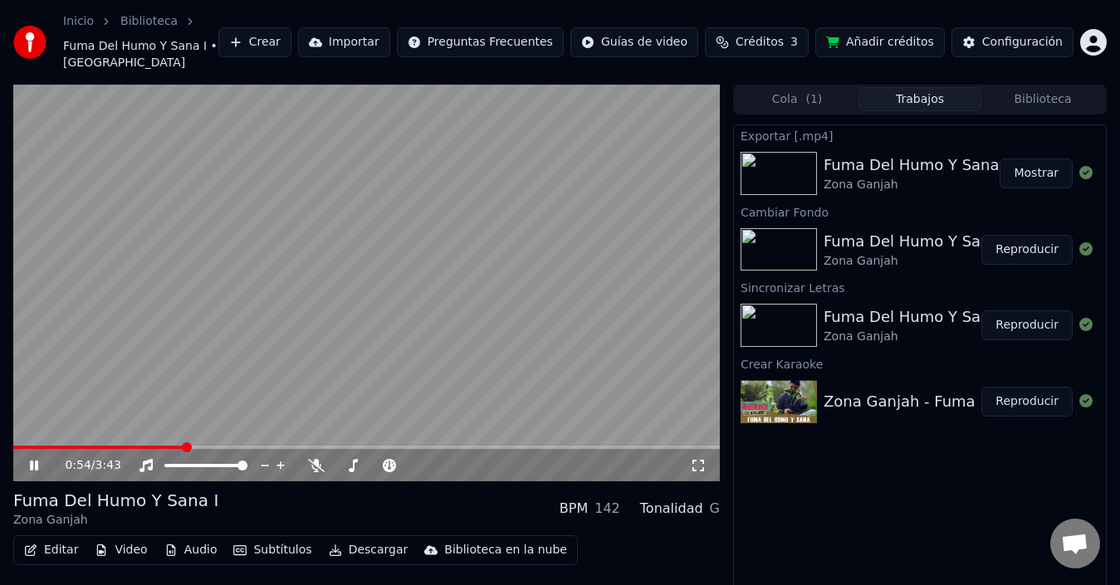
click at [530, 319] on video at bounding box center [366, 284] width 706 height 398
